Goal: Task Accomplishment & Management: Manage account settings

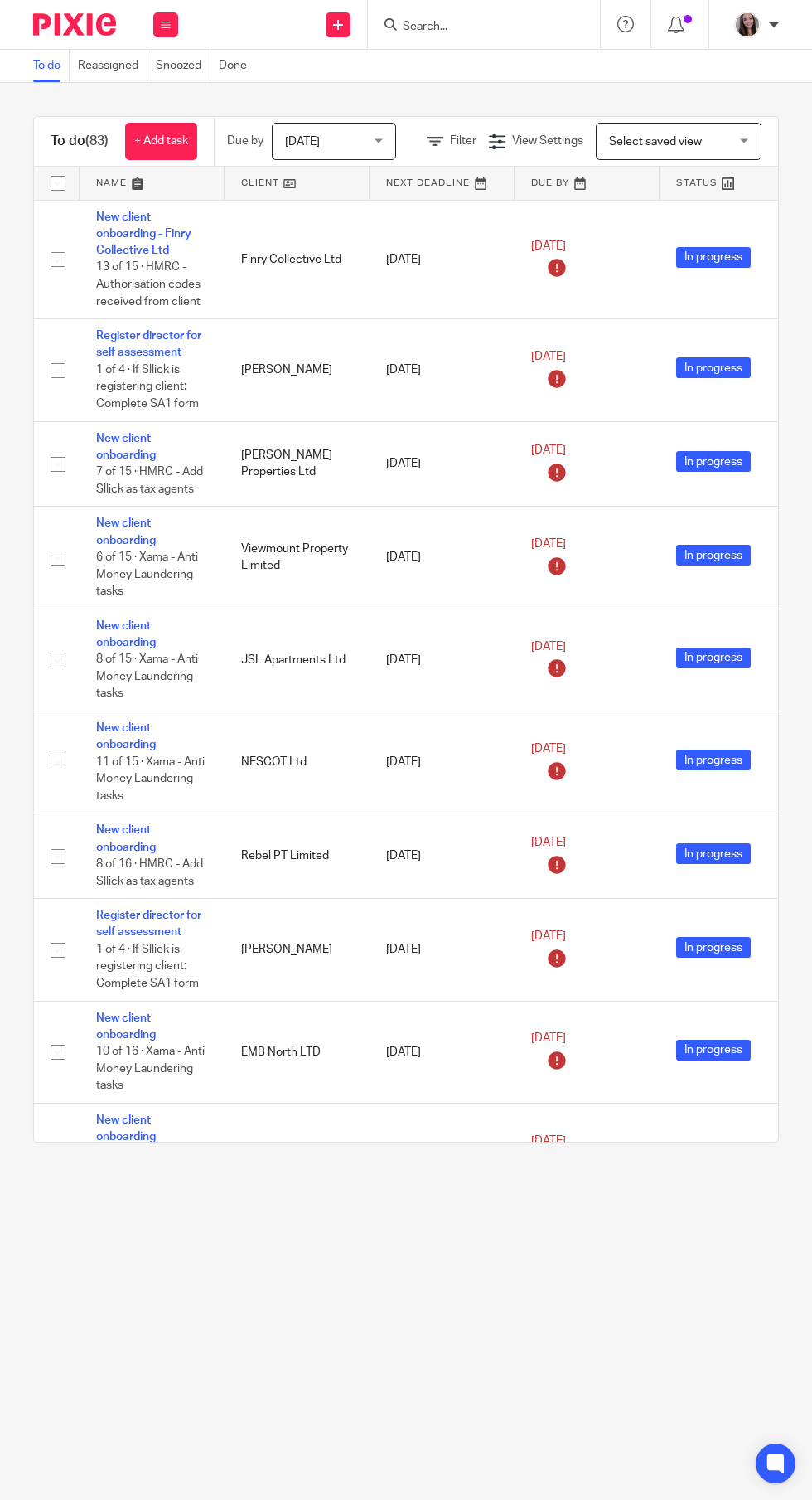
click at [464, 29] on input "Search" at bounding box center [475, 27] width 149 height 15
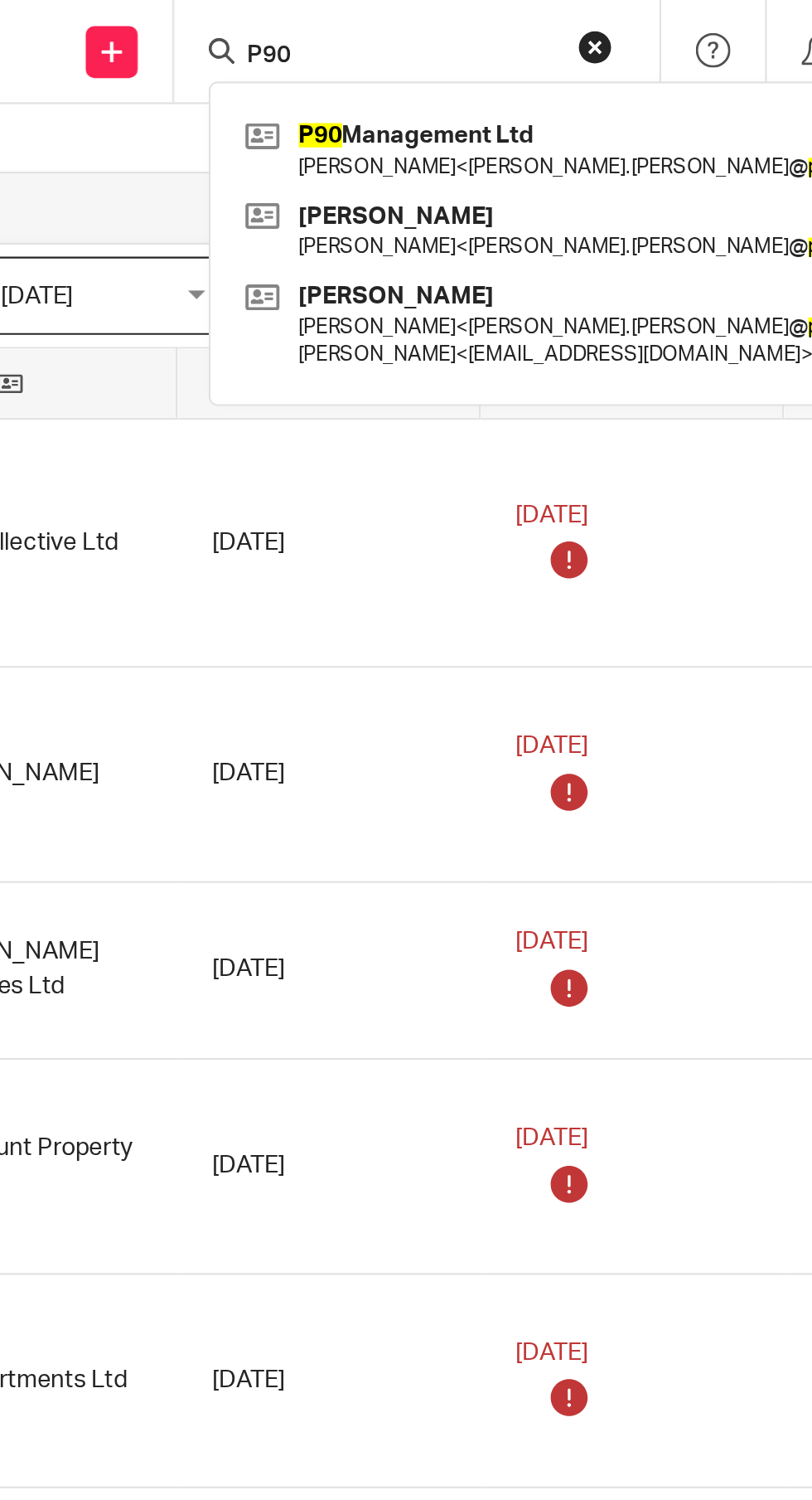
type input "P90"
click at [569, 71] on link at bounding box center [586, 71] width 377 height 38
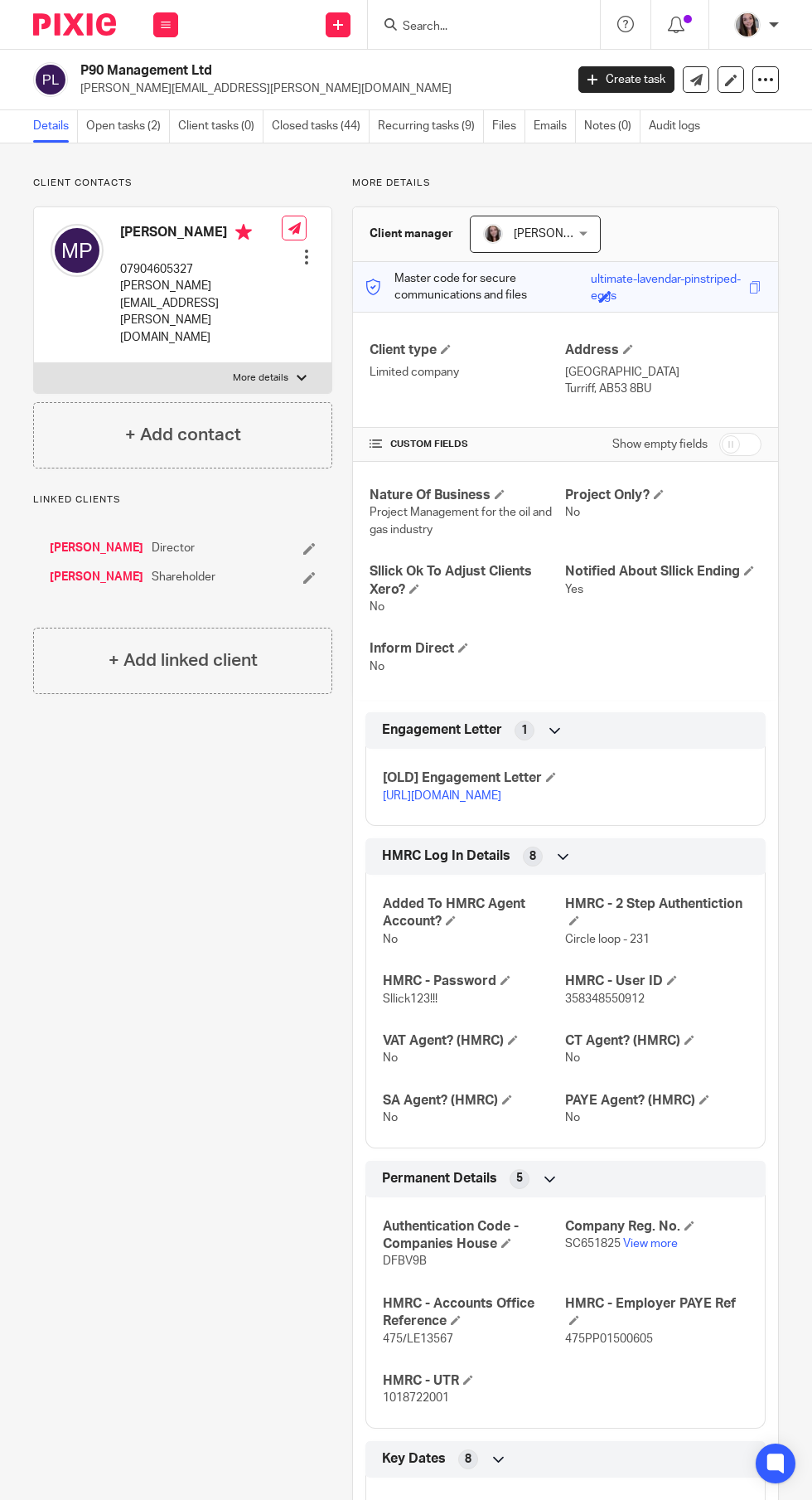
click at [136, 126] on link "Open tasks (2)" at bounding box center [128, 126] width 84 height 32
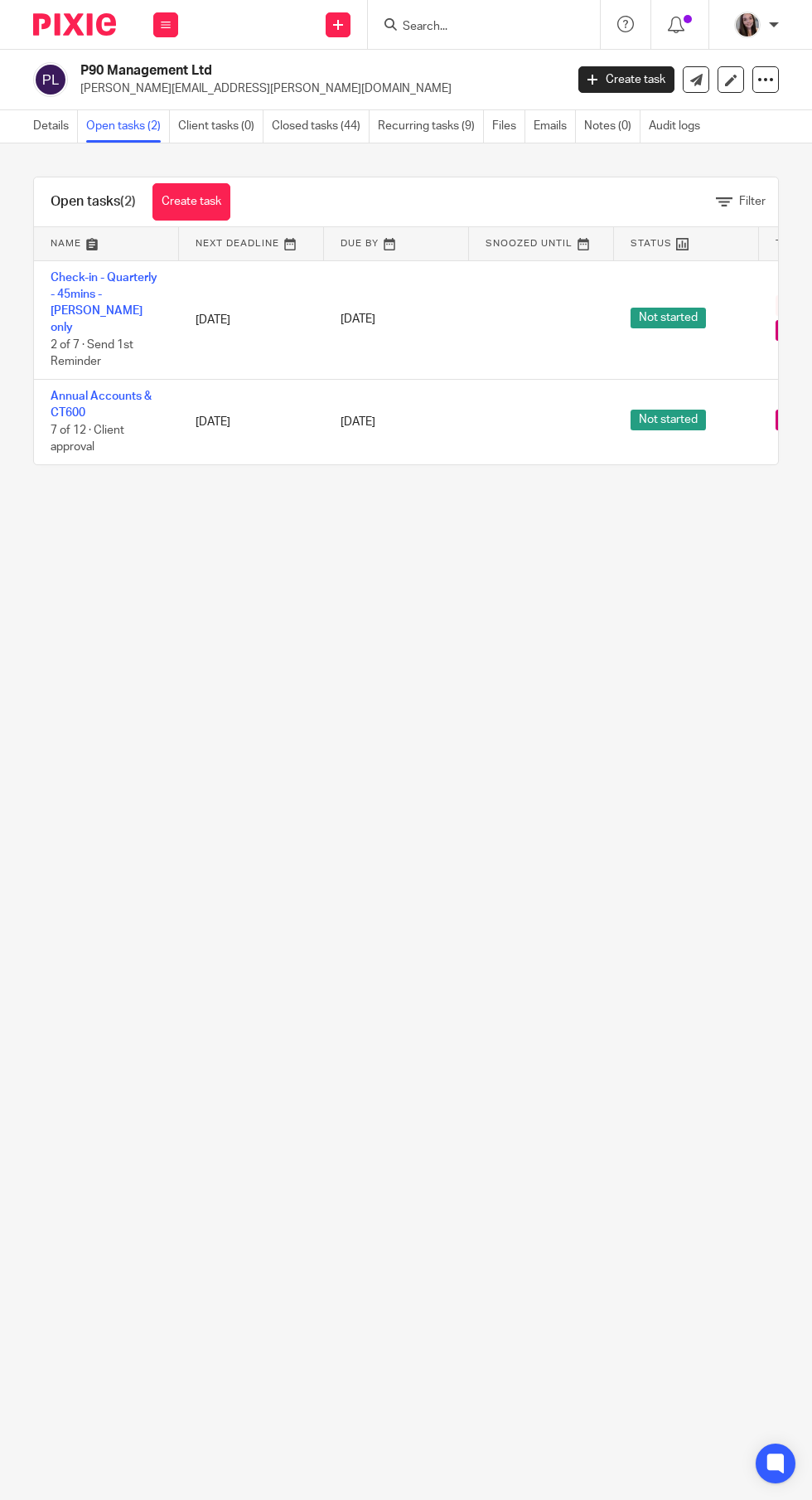
click at [76, 390] on link "Annual Accounts & CT600" at bounding box center [101, 404] width 101 height 29
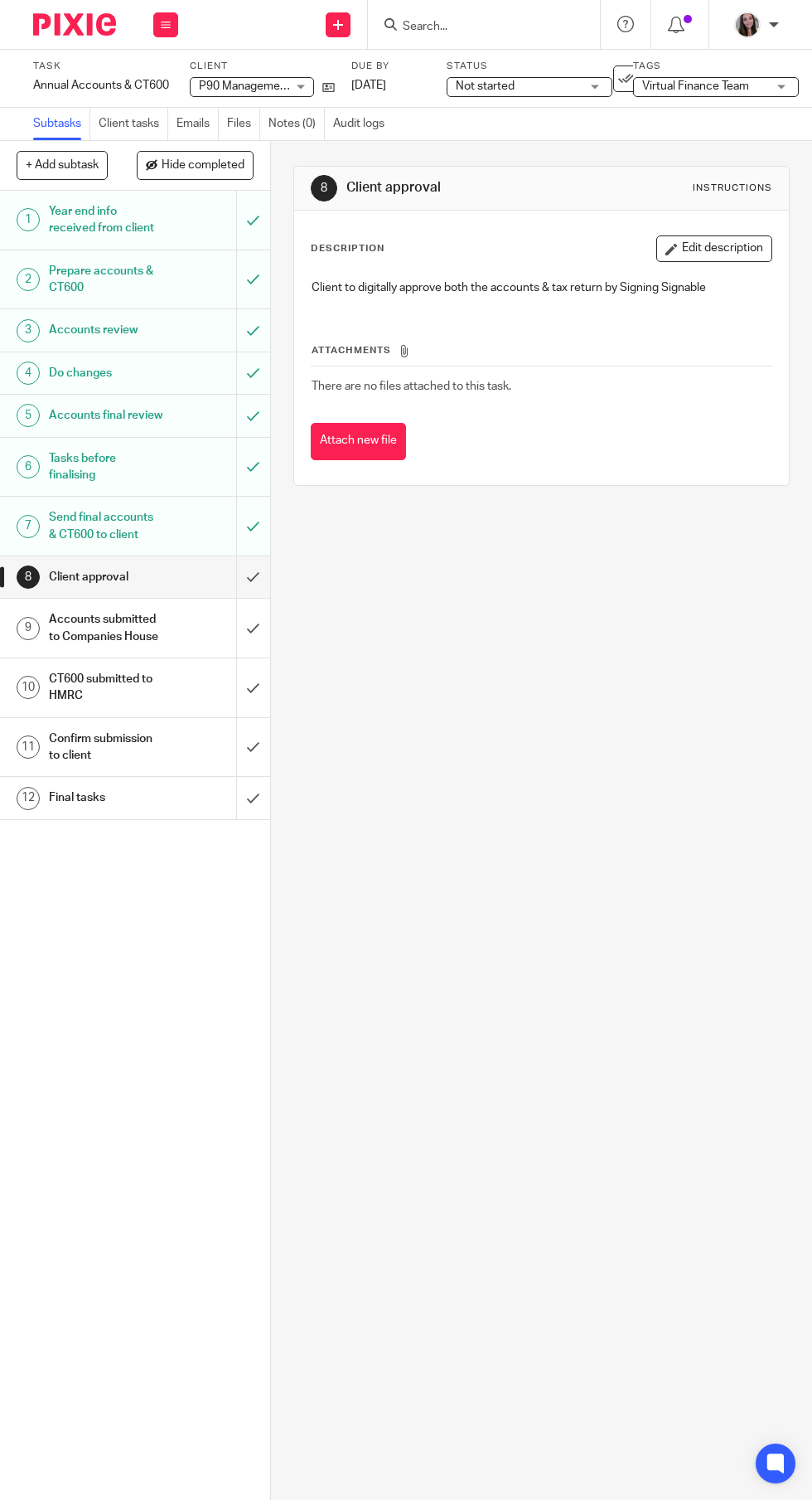
click at [261, 580] on input "submit" at bounding box center [135, 577] width 270 height 41
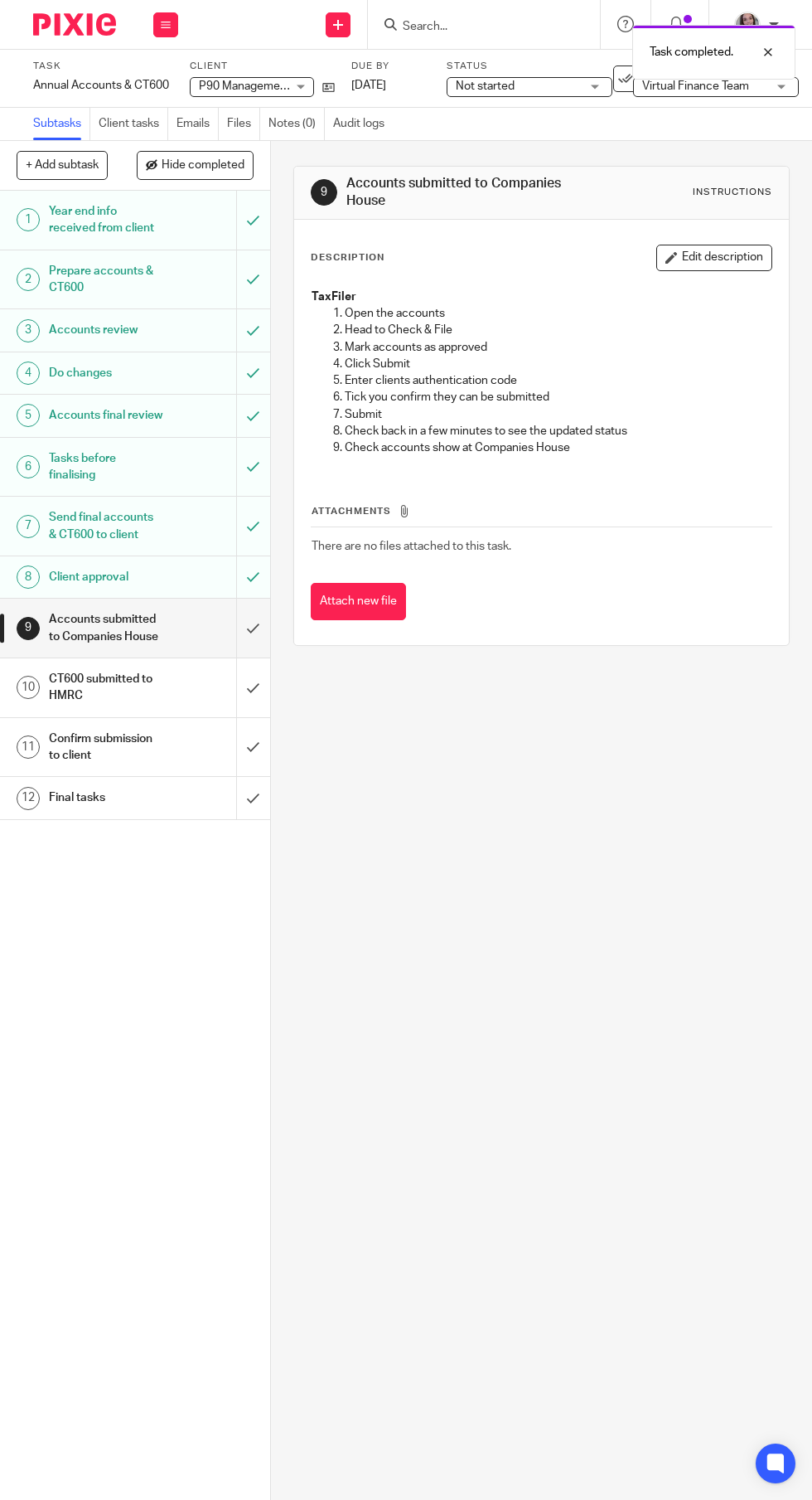
click at [150, 635] on h1 "Accounts submitted to Companies House" at bounding box center [105, 628] width 113 height 42
click at [251, 637] on input "submit" at bounding box center [135, 628] width 270 height 59
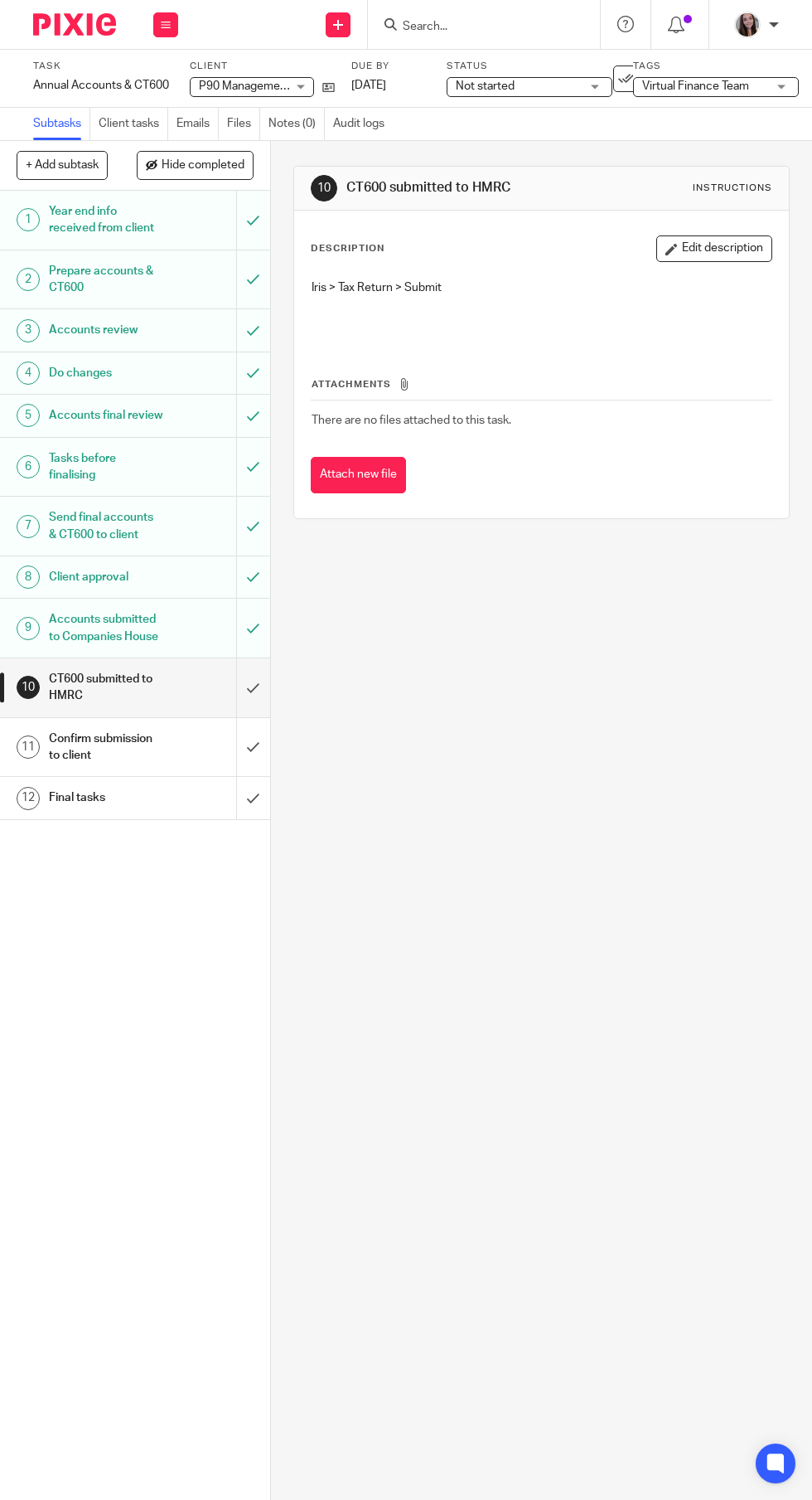
click at [253, 683] on input "submit" at bounding box center [135, 688] width 270 height 59
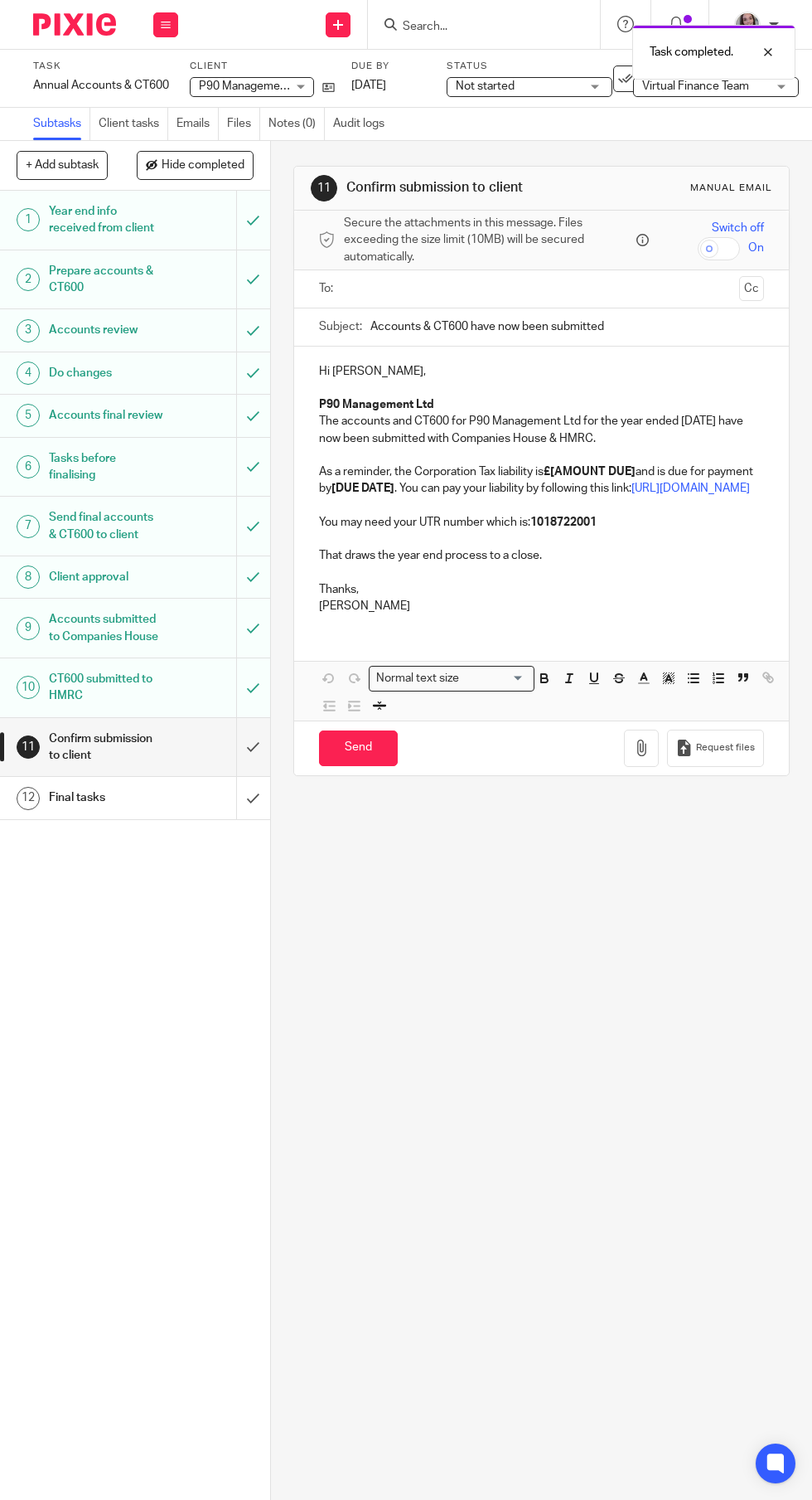
click at [539, 288] on input "text" at bounding box center [541, 288] width 383 height 19
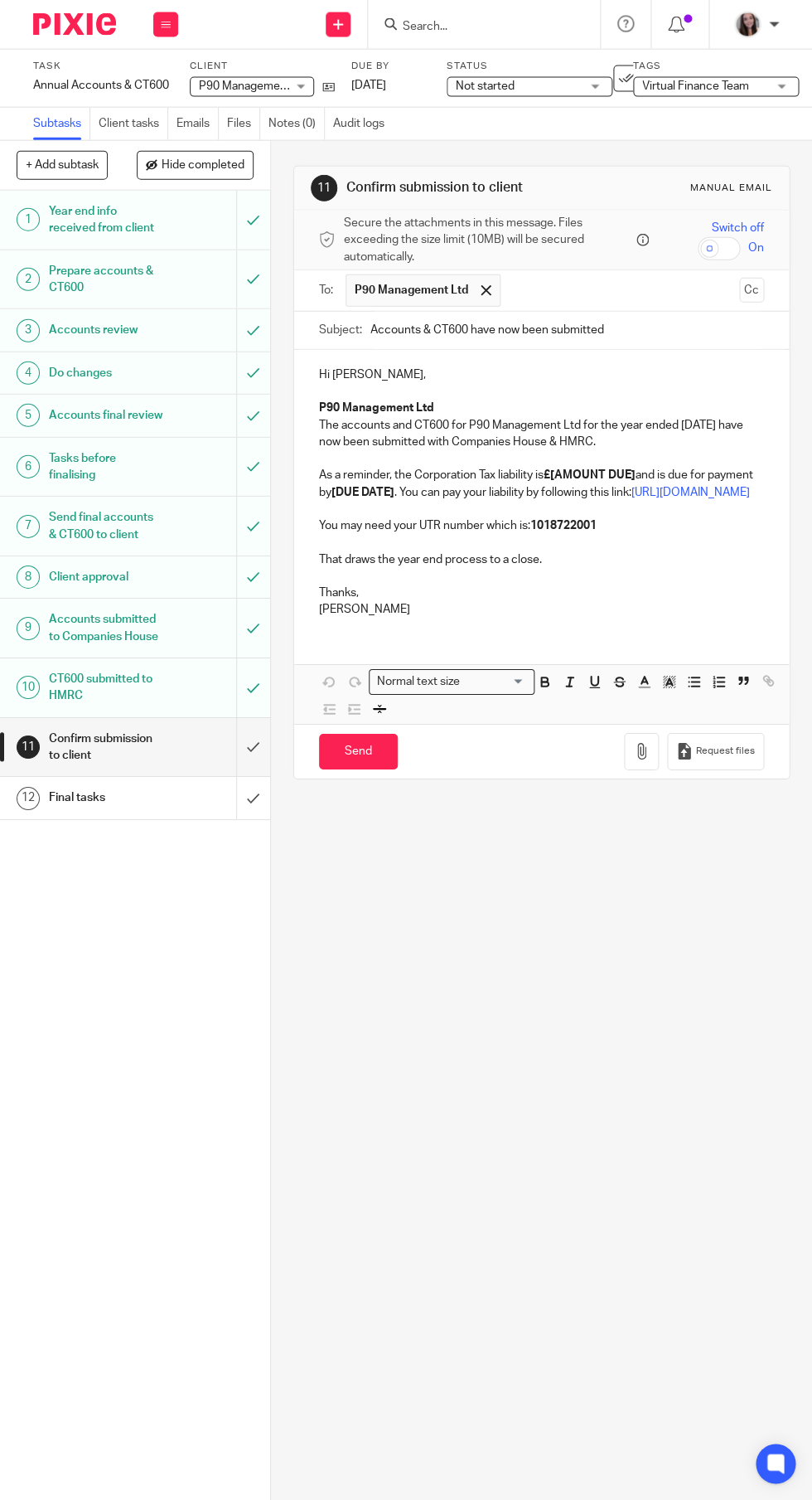
click at [650, 534] on p "You may need your UTR number which is: 1018722001" at bounding box center [541, 525] width 445 height 17
